Goal: Transaction & Acquisition: Purchase product/service

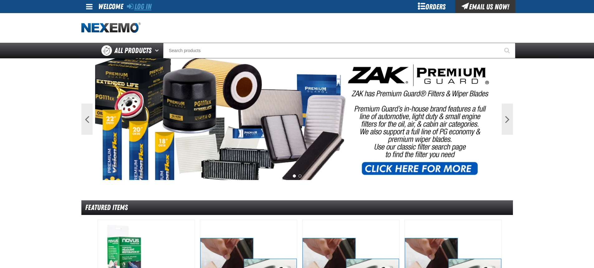
click at [133, 8] on icon at bounding box center [130, 5] width 7 height 7
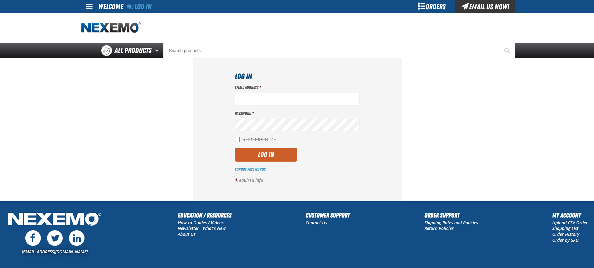
type input "knelson05@vtaig.com"
click at [237, 138] on input "Remember Me" at bounding box center [237, 139] width 5 height 5
checkbox input "true"
click at [250, 149] on button "Log In" at bounding box center [266, 155] width 62 height 14
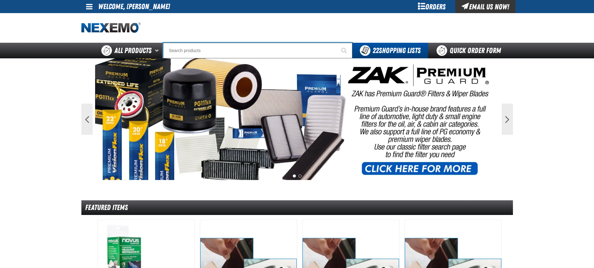
click at [230, 48] on input "Search" at bounding box center [257, 51] width 189 height 16
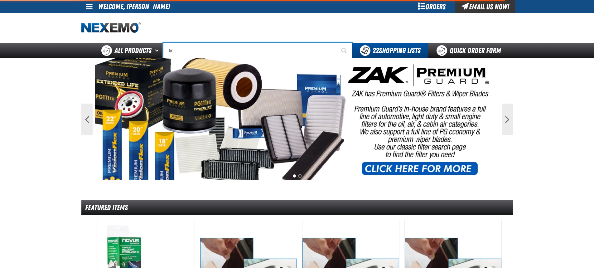
type input "tint"
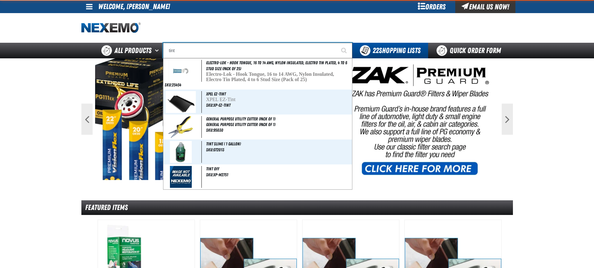
type input "tint Off"
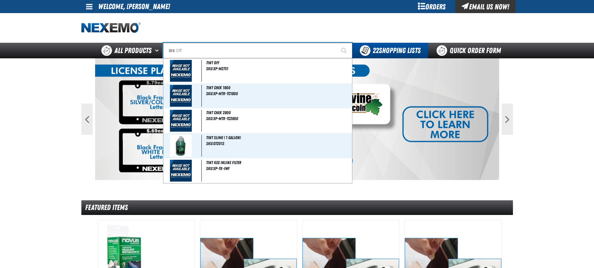
type input "tint"
click at [337, 43] on button "Start Searching" at bounding box center [345, 51] width 16 height 16
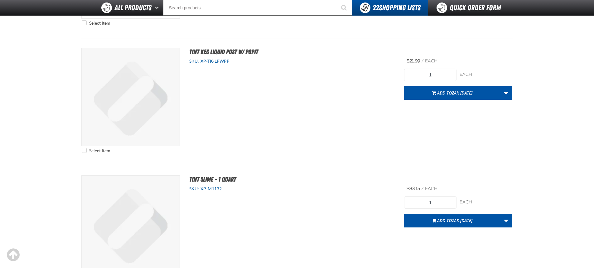
scroll to position [748, 0]
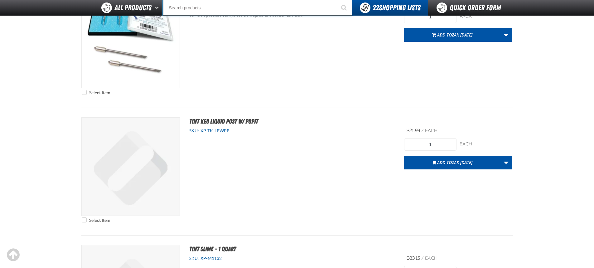
click at [229, 4] on input "Search" at bounding box center [257, 8] width 189 height 16
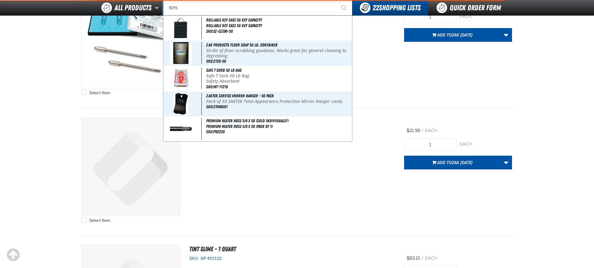
type input "50%"
click at [337, 0] on button "Start Searching" at bounding box center [345, 8] width 16 height 16
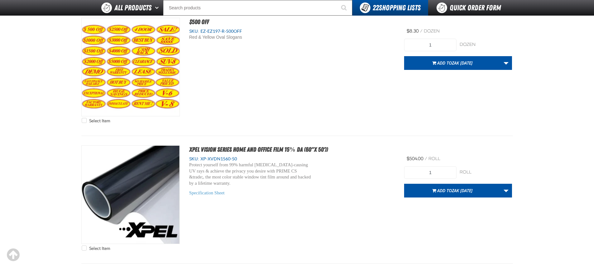
scroll to position [1932, 0]
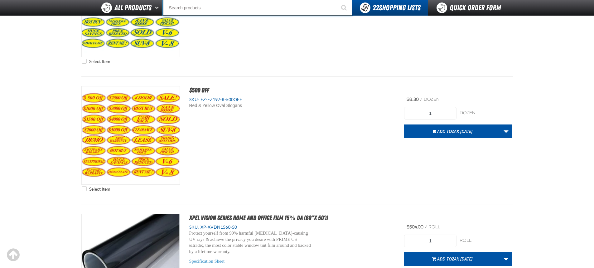
click at [205, 12] on input "Search" at bounding box center [257, 8] width 189 height 16
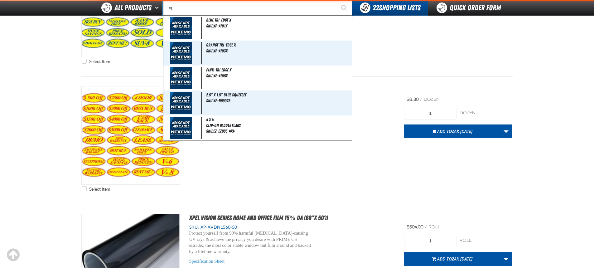
type input "xpe"
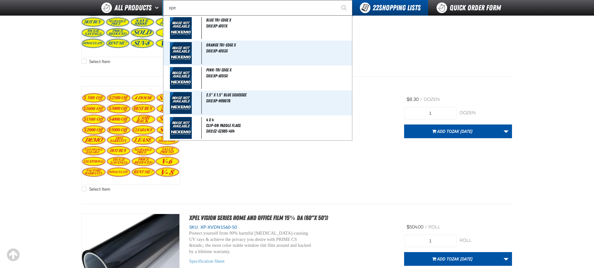
type input "xpeL EZ-Tint"
type input "xpel"
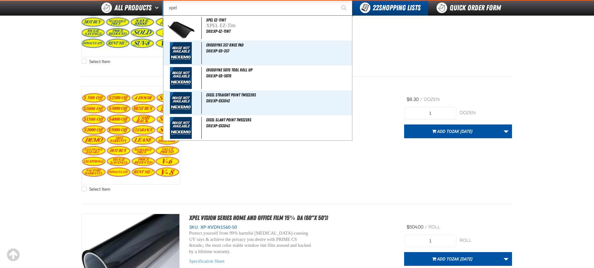
type input "xpel EZ-Tint"
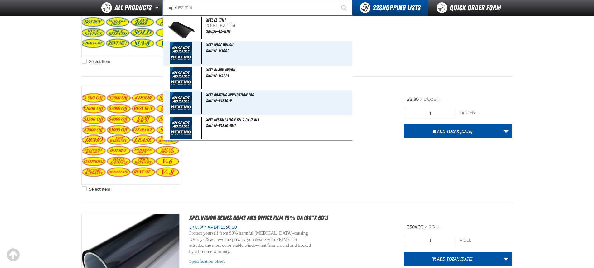
type input "xpel"
click at [337, 0] on button "Start Searching" at bounding box center [345, 8] width 16 height 16
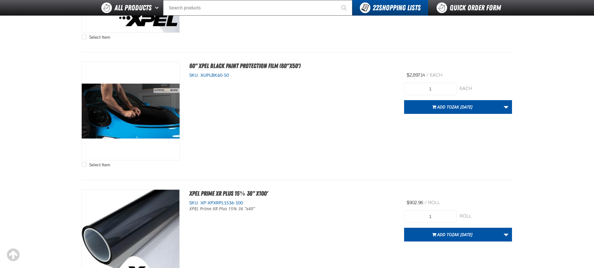
scroll to position [3117, 0]
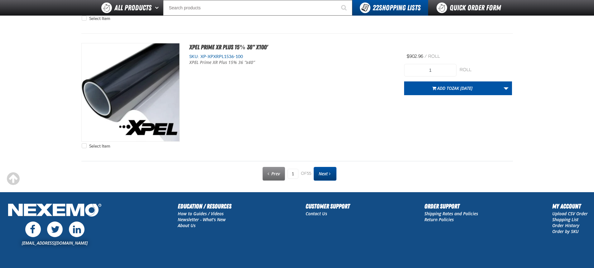
click at [327, 171] on span "Next" at bounding box center [323, 173] width 9 height 6
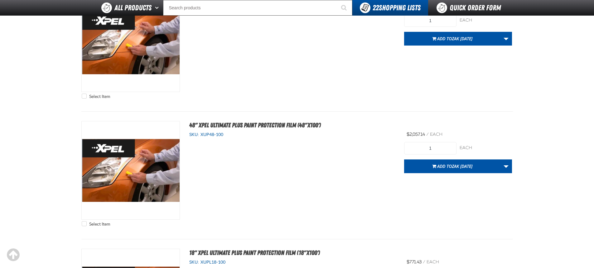
scroll to position [1683, 0]
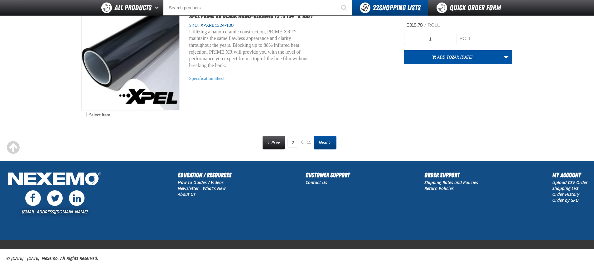
click at [323, 142] on span "Next" at bounding box center [323, 142] width 9 height 6
type input "3"
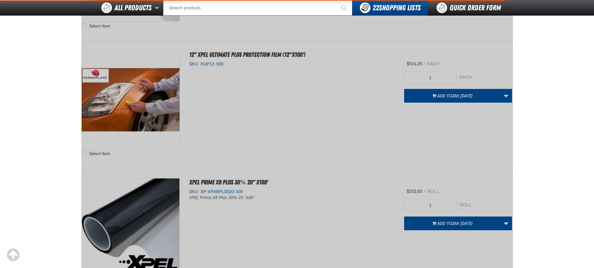
scroll to position [87, 0]
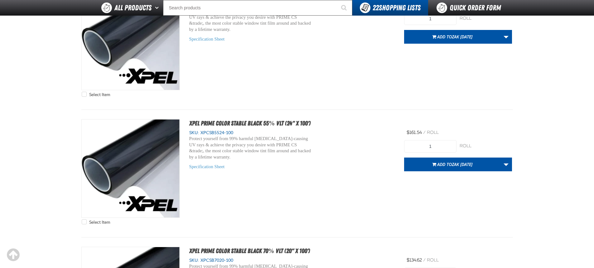
scroll to position [804, 0]
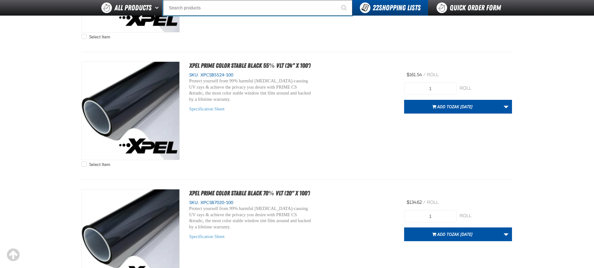
click at [224, 9] on input "Search" at bounding box center [257, 8] width 189 height 16
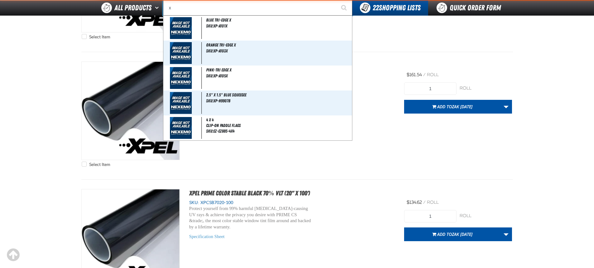
type input "xp"
type input "xpEL Wire Brush"
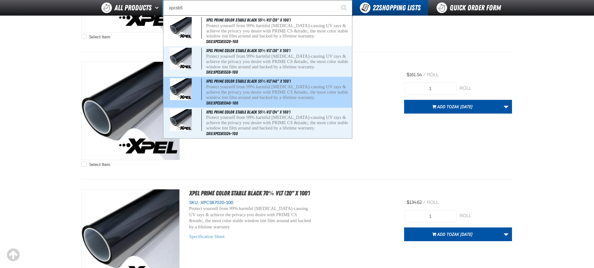
click at [235, 83] on span "XPEL PRIME Color Stable Black 55% VLT (40" x 100')" at bounding box center [248, 81] width 84 height 5
type input "XPEL PRIME Color Stable Black 55% VLT (40" x 100')"
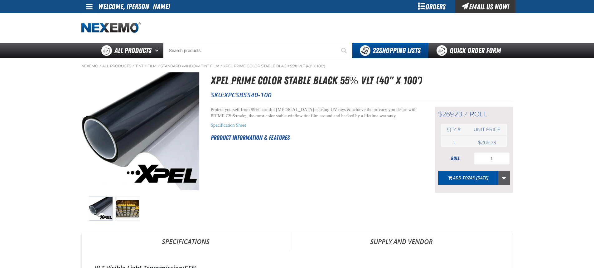
click at [504, 178] on link "More Actions" at bounding box center [504, 178] width 12 height 14
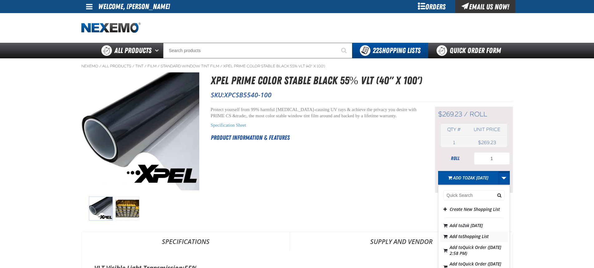
click at [484, 239] on span "Shopping List" at bounding box center [475, 236] width 26 height 6
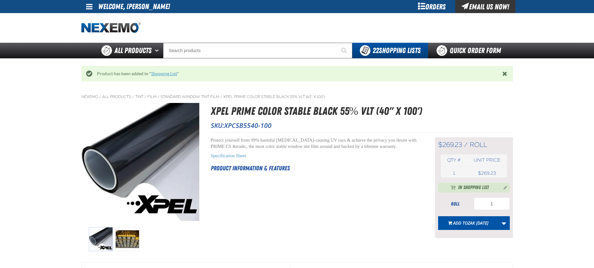
click at [156, 74] on link "Shopping List" at bounding box center [164, 73] width 26 height 5
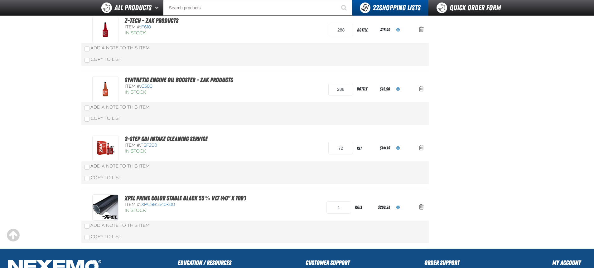
scroll to position [598, 0]
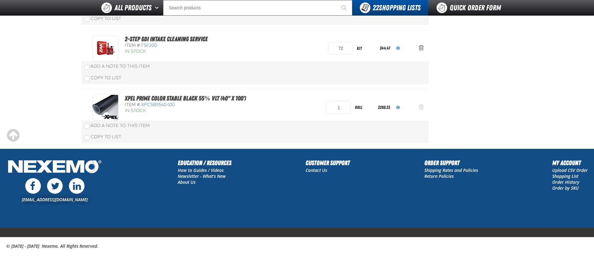
click at [422, 108] on span "Action Remove XPEL PRIME Color Stable Black 55% VLT (40&quot; x 100&#039;) from…" at bounding box center [421, 107] width 5 height 6
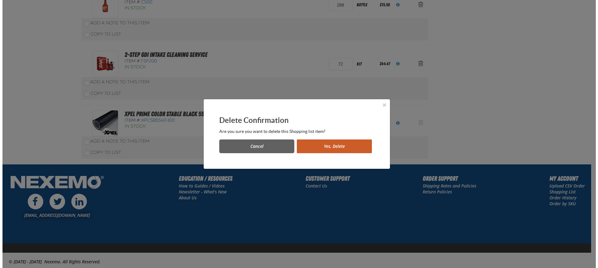
scroll to position [0, 0]
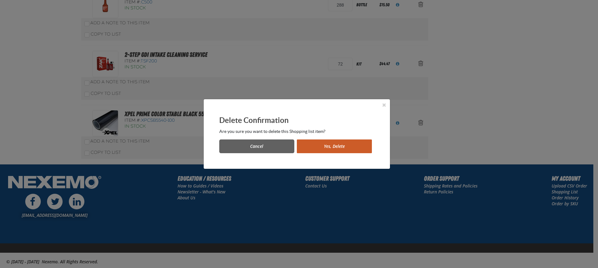
click at [326, 144] on button "Yes, Delete" at bounding box center [334, 146] width 75 height 14
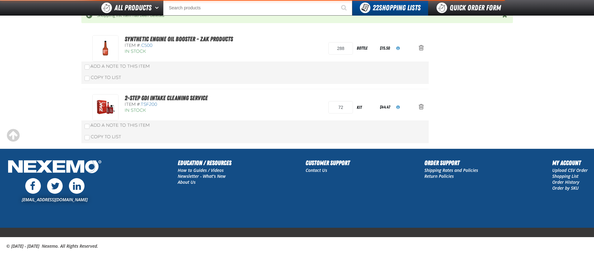
scroll to position [570, 0]
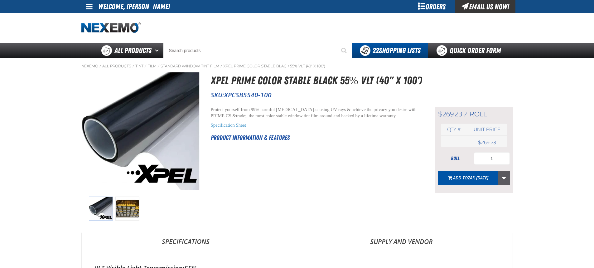
click at [502, 180] on link "More Actions" at bounding box center [504, 178] width 12 height 14
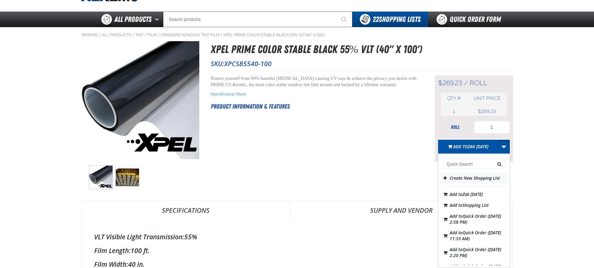
click at [471, 179] on button "Create New Shopping List" at bounding box center [473, 178] width 69 height 11
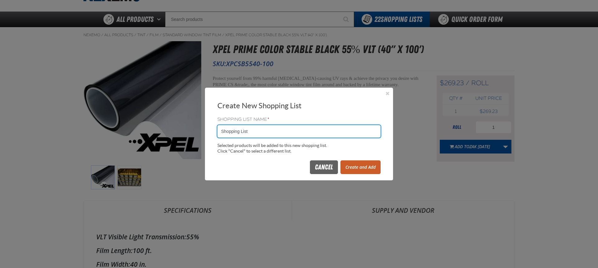
click at [293, 130] on input "Shopping List" at bounding box center [299, 131] width 163 height 12
click at [292, 130] on input "Shopping List" at bounding box center [299, 131] width 163 height 12
click at [293, 130] on input "Shopping List" at bounding box center [299, 131] width 163 height 12
type input "0815"
click at [294, 130] on input "0815" at bounding box center [299, 131] width 163 height 12
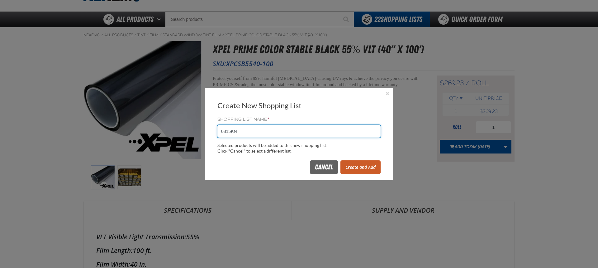
type input "0815KN"
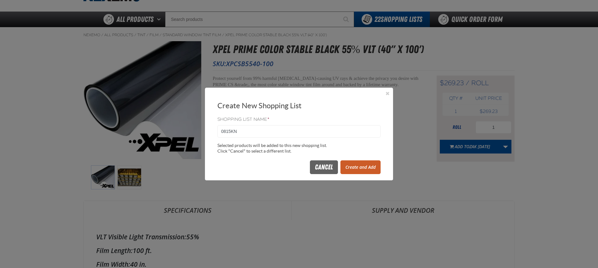
click at [348, 166] on button "Create and Add" at bounding box center [361, 167] width 40 height 14
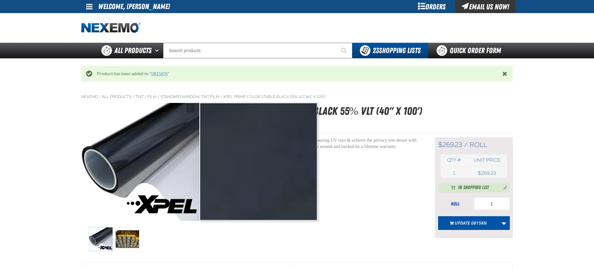
click at [160, 74] on link "0815KN" at bounding box center [159, 73] width 17 height 5
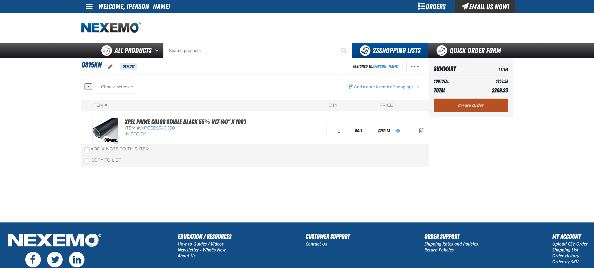
click at [453, 108] on link "Create Order" at bounding box center [471, 105] width 74 height 14
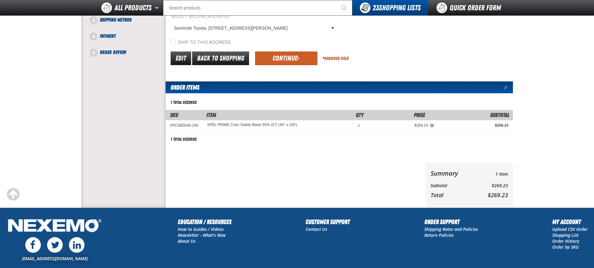
scroll to position [3, 0]
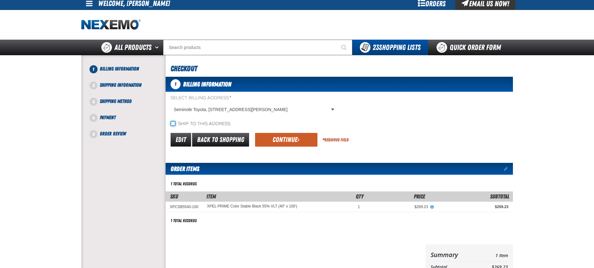
click at [171, 124] on input "Ship to this address" at bounding box center [172, 123] width 5 height 5
checkbox input "true"
click at [295, 138] on button "Continue" at bounding box center [286, 140] width 62 height 14
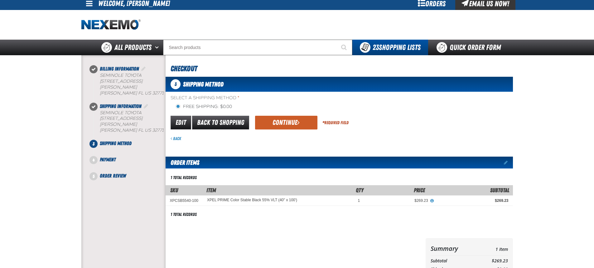
scroll to position [0, 0]
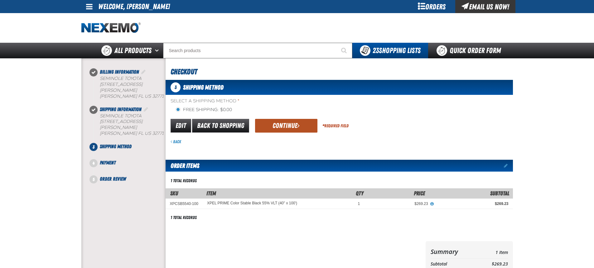
click at [283, 125] on button "Continue" at bounding box center [286, 126] width 62 height 14
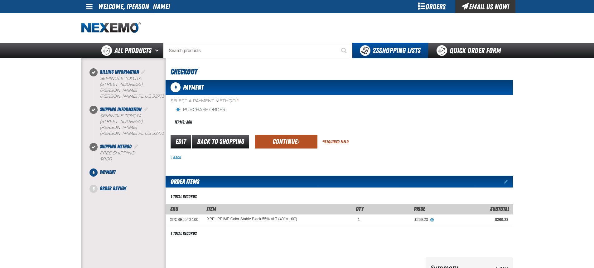
click at [296, 144] on button "Continue" at bounding box center [286, 142] width 62 height 14
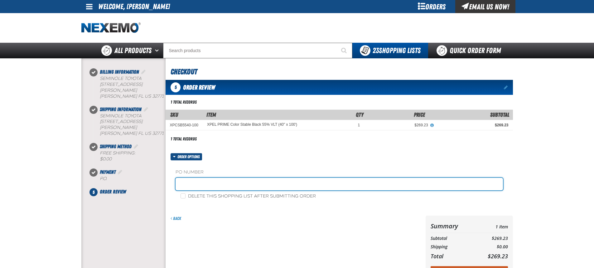
click at [277, 185] on input "text" at bounding box center [338, 184] width 327 height 12
type input "0815KN"
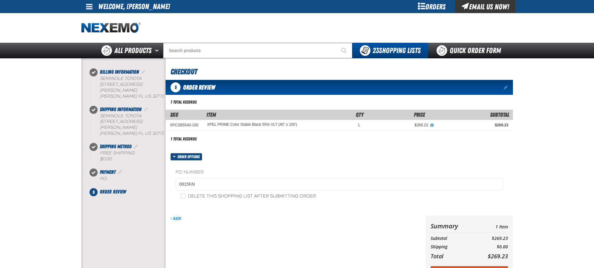
click at [300, 165] on div "PO Number 0815KN Delete this shopping list after submitting order" at bounding box center [339, 184] width 347 height 48
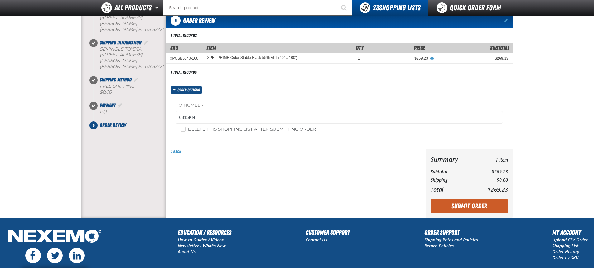
scroll to position [62, 0]
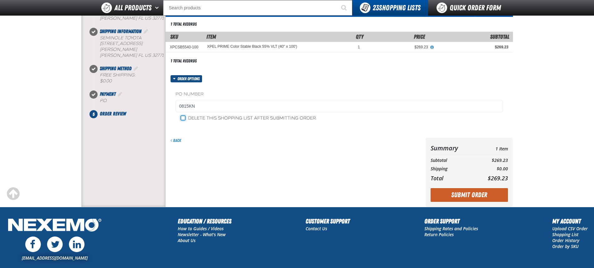
click at [185, 118] on input "Delete this shopping list after submitting order" at bounding box center [182, 117] width 5 height 5
checkbox input "true"
click at [481, 194] on button "Submit Order" at bounding box center [468, 195] width 77 height 14
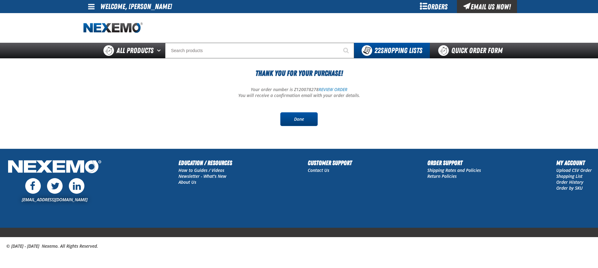
click at [303, 117] on link "Done" at bounding box center [299, 119] width 37 height 14
